Goal: Check status: Check status

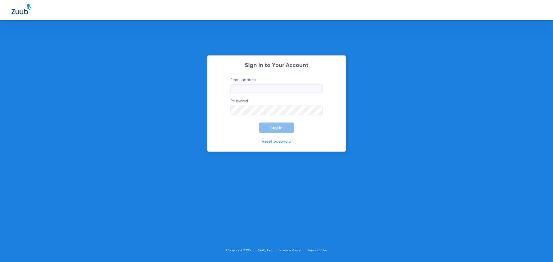
type input "[EMAIL_ADDRESS][DOMAIN_NAME]"
click at [274, 128] on span "Log In" at bounding box center [276, 128] width 12 height 5
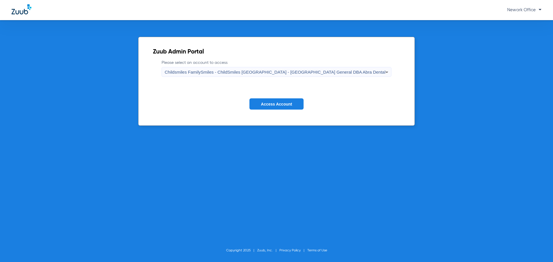
click at [280, 98] on form "Please select an account to access Childsmiles FamilySmiles - ChildSmiles [GEOG…" at bounding box center [276, 89] width 247 height 58
click at [280, 102] on span "Access Account" at bounding box center [276, 104] width 31 height 5
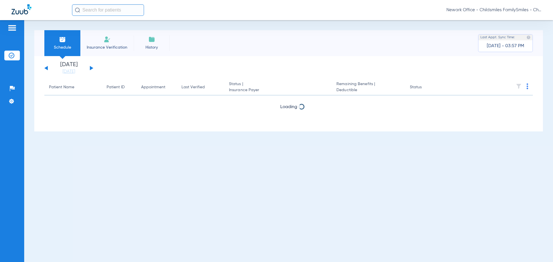
click at [90, 68] on button at bounding box center [91, 68] width 3 height 4
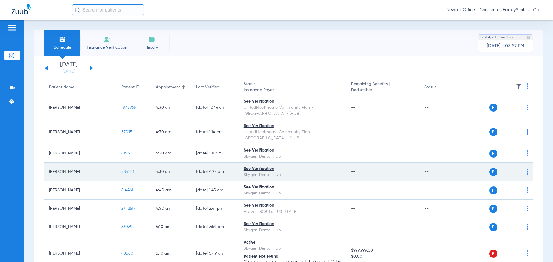
click at [526, 86] on img at bounding box center [527, 86] width 2 height 6
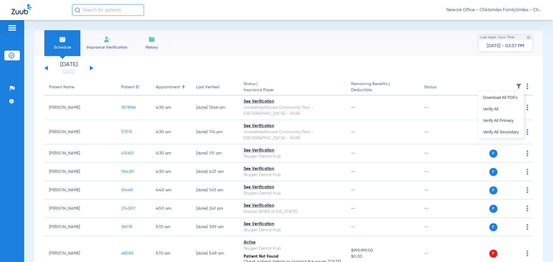
click at [269, 62] on body "Newark Office - Childsmiles FamilySmiles - ChildSmiles [GEOGRAPHIC_DATA] - [GEO…" at bounding box center [276, 131] width 553 height 262
click at [90, 68] on div at bounding box center [276, 131] width 553 height 262
click at [102, 70] on app-single-date-navigator "[DATE] [DATE] [DATE] [DATE] [DATE] [DATE] [DATE] [DATE] [DATE] [DATE] [DATE] [D…" at bounding box center [288, 68] width 488 height 13
click at [90, 68] on button at bounding box center [91, 68] width 3 height 4
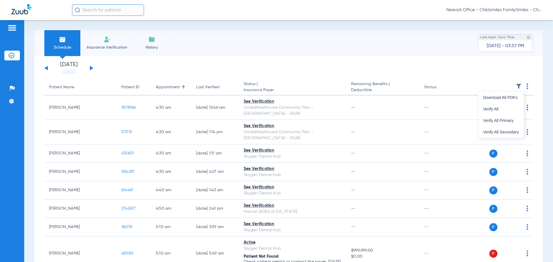
click at [91, 71] on div "[DATE] [DATE] [DATE] [DATE] [DATE] [DATE] [DATE] [DATE] [DATE] [DATE] [DATE] [D…" at bounding box center [68, 68] width 49 height 13
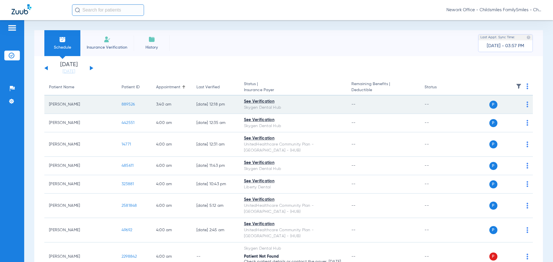
click at [526, 88] on img at bounding box center [527, 86] width 2 height 6
